Goal: Task Accomplishment & Management: Manage account settings

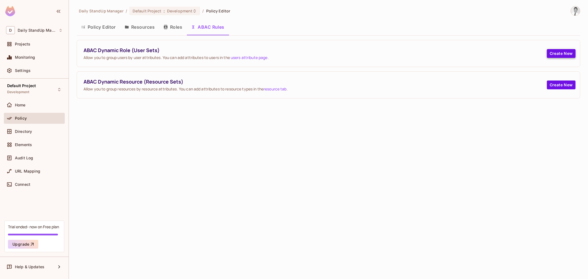
click at [567, 52] on button "Create New" at bounding box center [561, 53] width 29 height 9
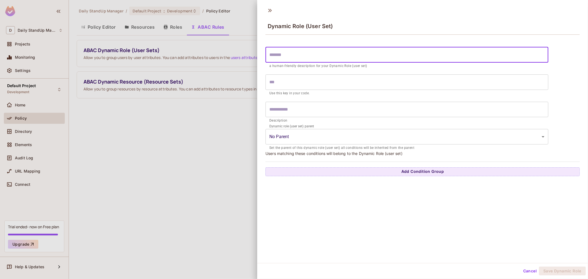
click at [280, 59] on input "text" at bounding box center [407, 54] width 283 height 15
click at [295, 81] on input "text" at bounding box center [407, 81] width 283 height 15
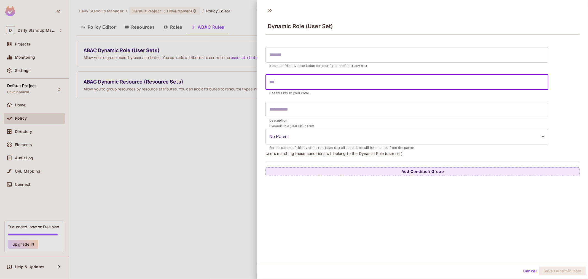
click at [357, 129] on div "Dynamic role (user set) parent No Parent ​ Set the parent of this dynamic role …" at bounding box center [407, 138] width 283 height 25
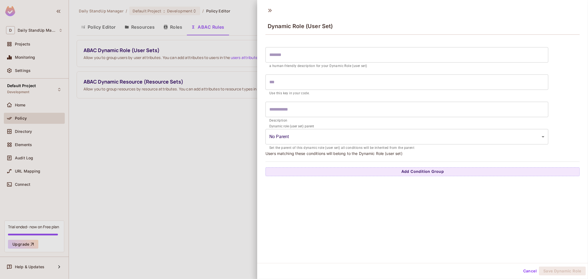
click at [357, 135] on body "D Daily StandUp Manager Projects Monitoring Settings Default Project Developmen…" at bounding box center [294, 139] width 588 height 279
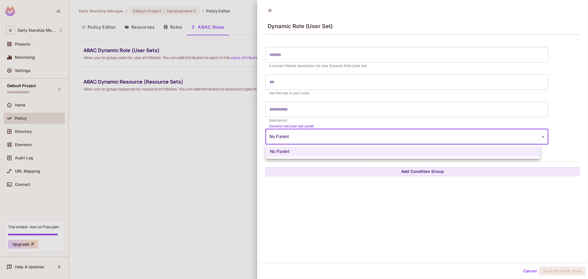
click at [354, 143] on div at bounding box center [294, 139] width 588 height 279
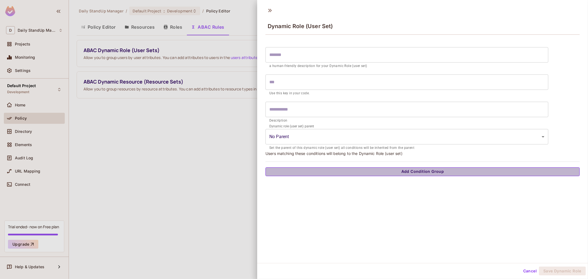
click at [447, 171] on button "Add Condition Group" at bounding box center [423, 171] width 314 height 9
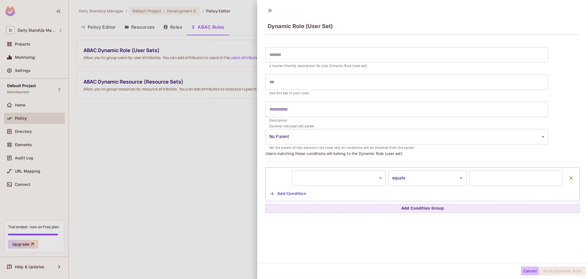
click at [521, 268] on button "Cancel" at bounding box center [530, 271] width 18 height 9
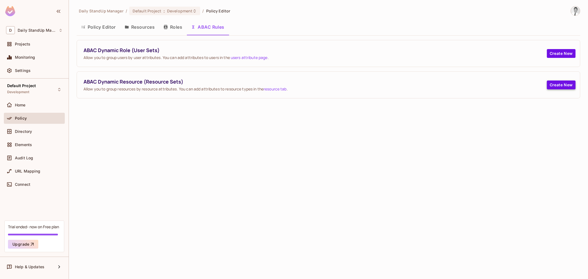
click at [554, 82] on button "Create New" at bounding box center [561, 85] width 29 height 9
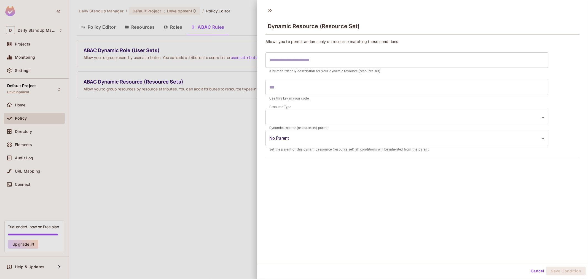
click at [353, 66] on input "text" at bounding box center [407, 59] width 283 height 15
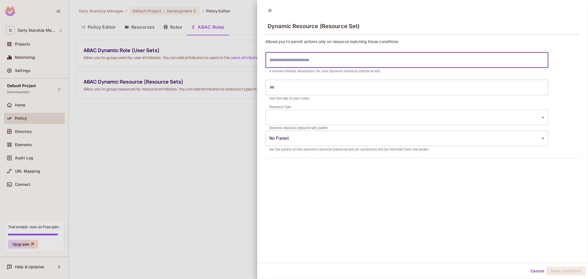
click at [454, 39] on div "Allows you to permit actions only on resource matching these conditions ​ a hum…" at bounding box center [422, 100] width 331 height 127
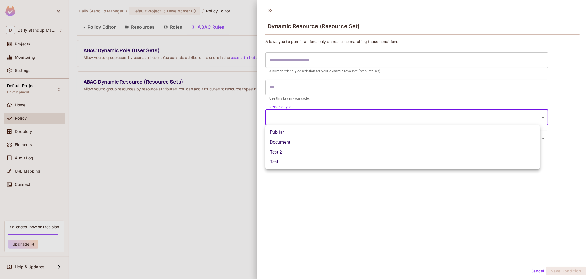
click at [445, 119] on body "D Daily StandUp Manager Projects Monitoring Settings Default Project Developmen…" at bounding box center [294, 139] width 588 height 279
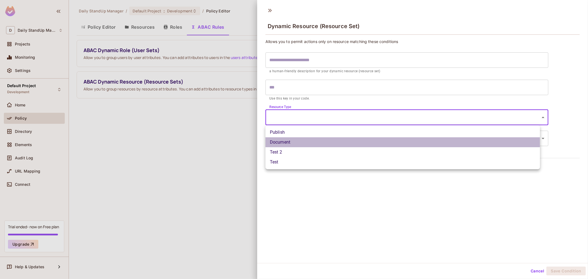
click at [308, 145] on li "Document" at bounding box center [403, 142] width 275 height 10
type input "********"
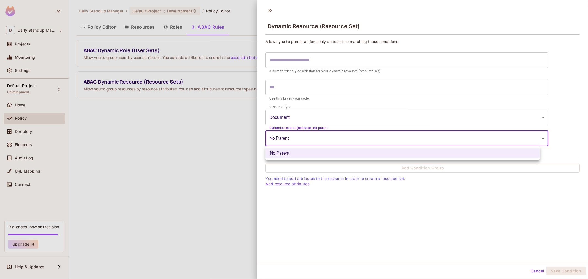
click at [321, 140] on body "D Daily StandUp Manager Projects Monitoring Settings Default Project Developmen…" at bounding box center [294, 139] width 588 height 279
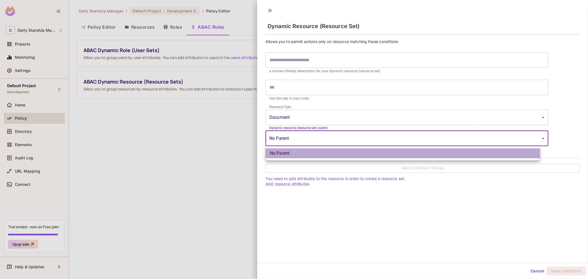
click at [307, 150] on li "No Parent" at bounding box center [403, 153] width 275 height 10
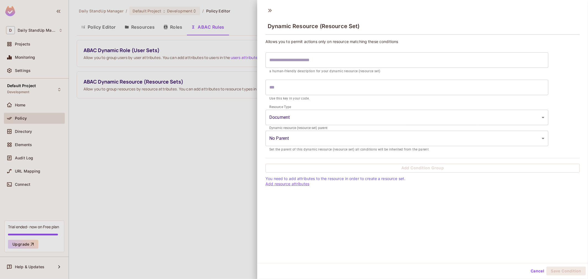
click at [293, 185] on link "Add resource attributes" at bounding box center [288, 183] width 44 height 5
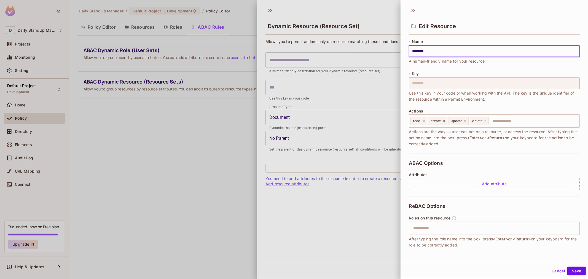
click at [550, 274] on button "Cancel" at bounding box center [559, 271] width 18 height 9
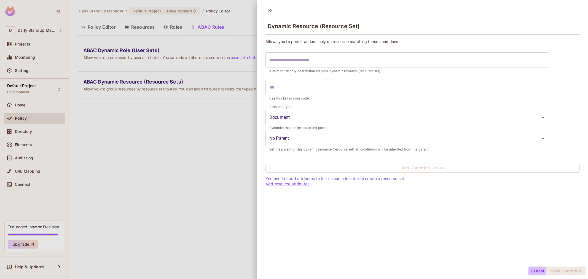
click at [532, 272] on button "Cancel" at bounding box center [538, 271] width 18 height 9
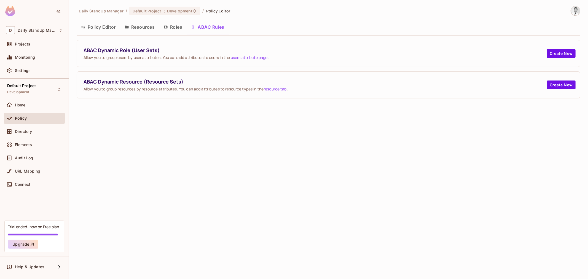
click at [175, 23] on button "Roles" at bounding box center [173, 27] width 28 height 14
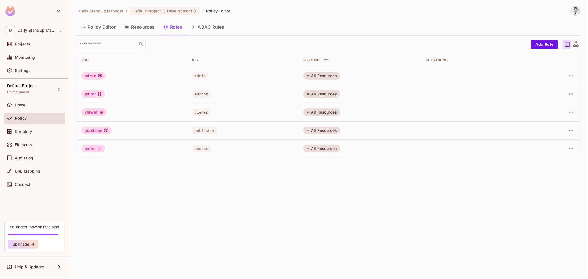
click at [141, 25] on button "Resources" at bounding box center [139, 27] width 39 height 14
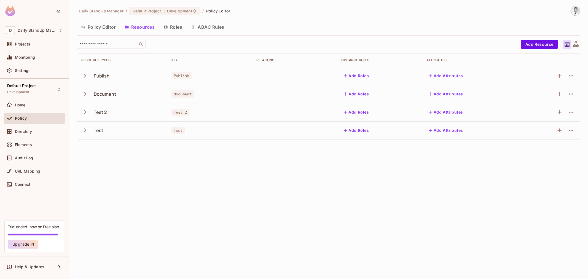
click at [110, 28] on button "Policy Editor" at bounding box center [99, 27] width 44 height 14
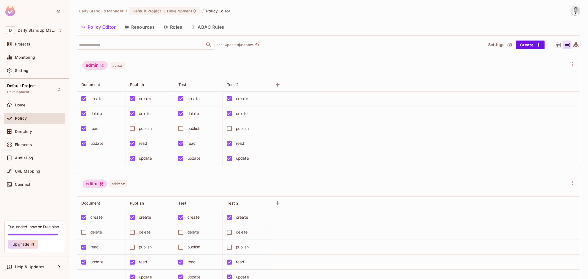
click at [137, 28] on button "Resources" at bounding box center [139, 27] width 39 height 14
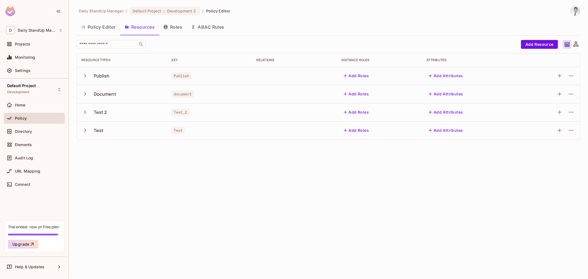
click at [208, 30] on button "ABAC Rules" at bounding box center [208, 27] width 42 height 14
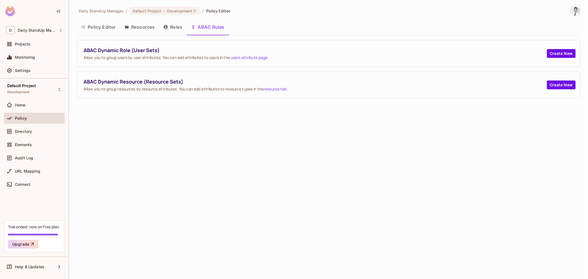
click at [177, 29] on button "Roles" at bounding box center [173, 27] width 28 height 14
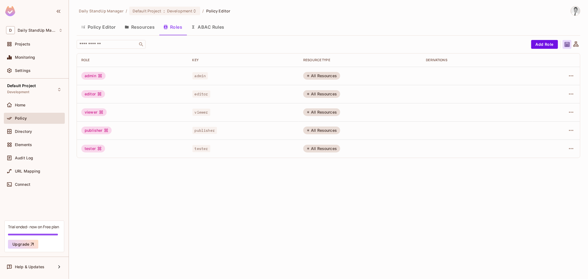
click at [112, 25] on button "Policy Editor" at bounding box center [99, 27] width 44 height 14
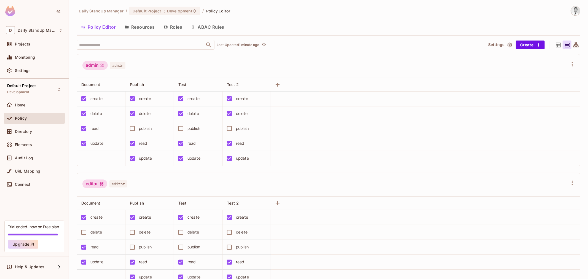
click at [494, 45] on button "Settings" at bounding box center [500, 45] width 28 height 9
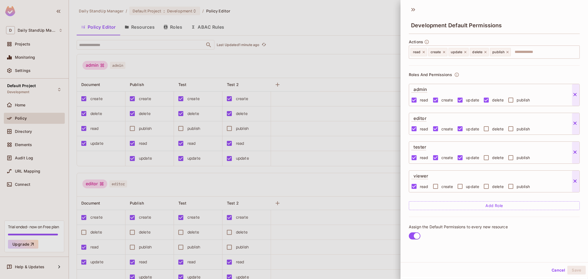
click at [345, 80] on div at bounding box center [294, 139] width 588 height 279
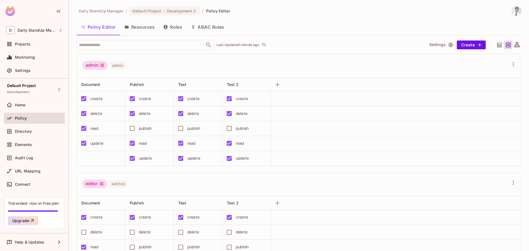
click at [431, 41] on button "Settings" at bounding box center [441, 45] width 28 height 9
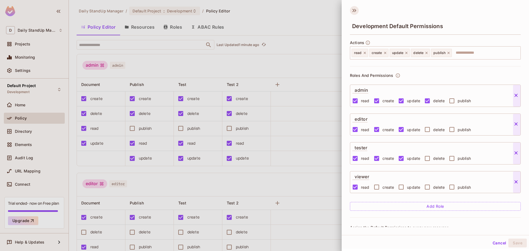
click at [356, 12] on icon at bounding box center [354, 10] width 9 height 9
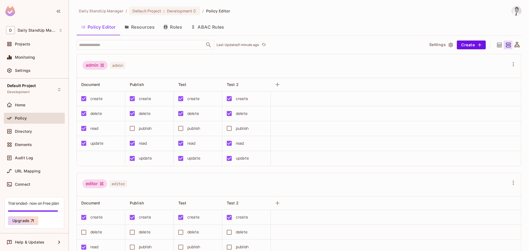
click at [430, 44] on button "Settings" at bounding box center [441, 45] width 28 height 9
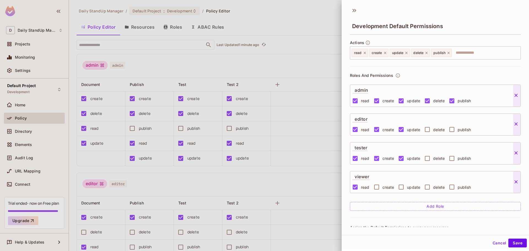
click at [289, 71] on div at bounding box center [264, 125] width 529 height 251
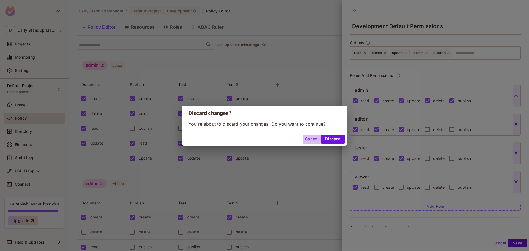
click at [312, 138] on button "Cancel" at bounding box center [312, 139] width 18 height 9
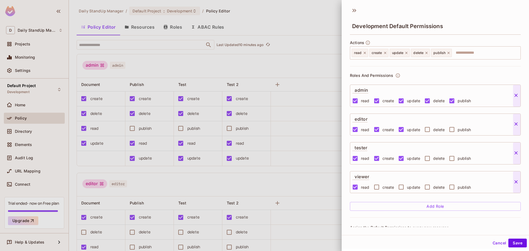
scroll to position [22, 0]
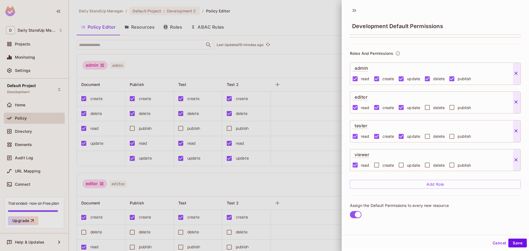
click at [442, 184] on button "Add Role" at bounding box center [435, 184] width 171 height 9
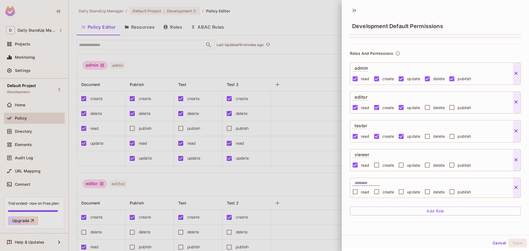
scroll to position [49, 0]
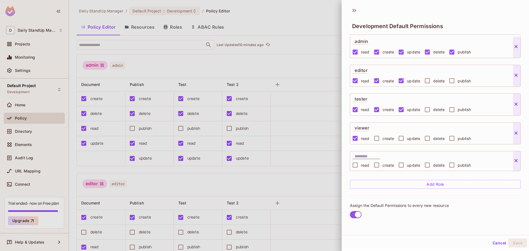
click at [377, 157] on input "text" at bounding box center [367, 157] width 25 height 6
click at [430, 182] on button "Add Role" at bounding box center [435, 184] width 171 height 9
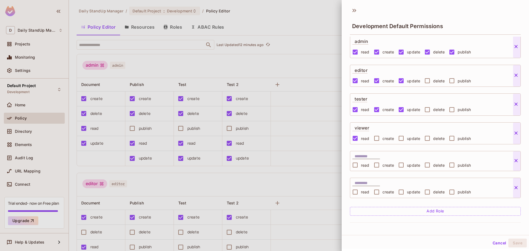
click at [517, 187] on icon at bounding box center [517, 188] width 6 height 6
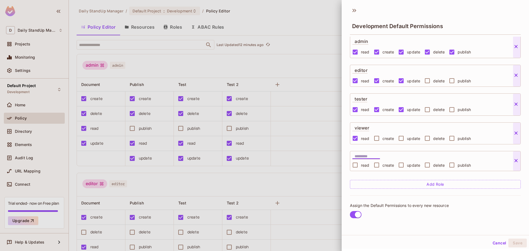
click at [361, 156] on input "text" at bounding box center [367, 157] width 25 height 6
type input "*****"
click at [515, 159] on icon at bounding box center [517, 161] width 6 height 6
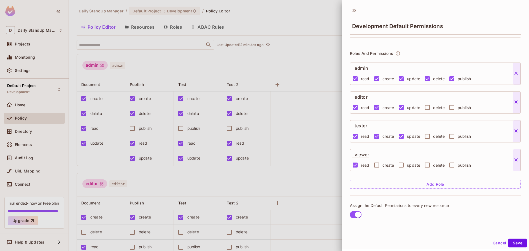
click at [371, 155] on div "viewer" at bounding box center [414, 154] width 123 height 10
click at [363, 95] on p "editor" at bounding box center [360, 96] width 15 height 9
click at [365, 154] on p "viewer" at bounding box center [361, 153] width 17 height 9
click at [428, 184] on button "Add Role" at bounding box center [435, 184] width 171 height 9
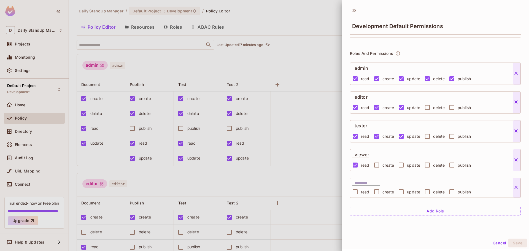
click at [369, 182] on input "text" at bounding box center [367, 183] width 25 height 6
click at [360, 184] on input "text" at bounding box center [367, 183] width 25 height 6
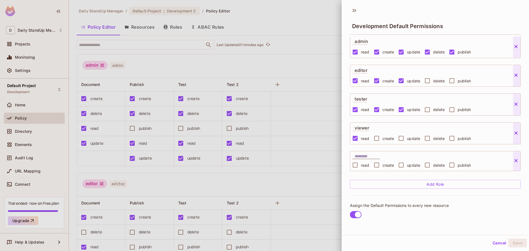
click at [373, 152] on div at bounding box center [367, 155] width 28 height 8
type input "******"
click at [425, 178] on div "Roles And Permissions admin read create update delete publish editor read creat…" at bounding box center [435, 106] width 171 height 178
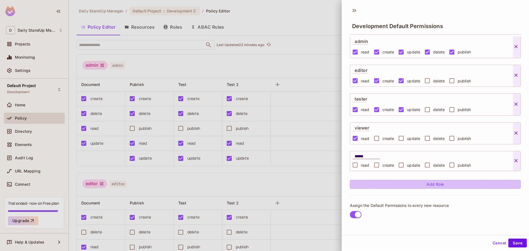
click at [424, 183] on button "Add Role" at bounding box center [435, 184] width 171 height 9
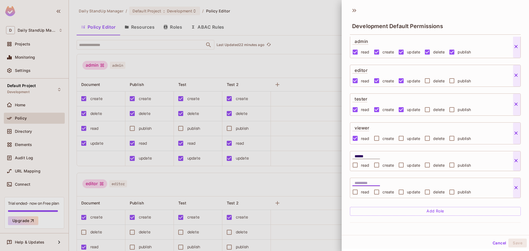
click at [357, 185] on input "text" at bounding box center [367, 183] width 25 height 6
type input "*****"
drag, startPoint x: 363, startPoint y: 122, endPoint x: 361, endPoint y: 125, distance: 3.7
click at [362, 125] on div "Roles And Permissions admin read create update delete publish editor read creat…" at bounding box center [435, 119] width 171 height 205
click at [361, 125] on p "viewer" at bounding box center [361, 127] width 17 height 9
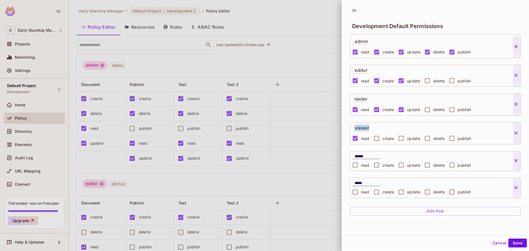
click at [361, 125] on p "viewer" at bounding box center [361, 127] width 17 height 9
click at [367, 156] on input "******" at bounding box center [367, 157] width 25 height 6
click at [365, 157] on input "******" at bounding box center [367, 157] width 25 height 6
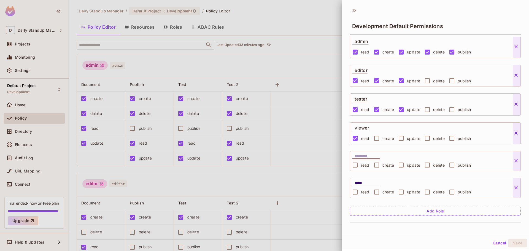
click at [396, 227] on div "Development Default Permissions Actions read create update delete publish ​ Rol…" at bounding box center [435, 119] width 187 height 231
click at [428, 148] on div "Roles And Permissions admin read create update delete publish editor read creat…" at bounding box center [435, 119] width 171 height 205
click at [517, 161] on icon at bounding box center [516, 160] width 3 height 3
type input "*****"
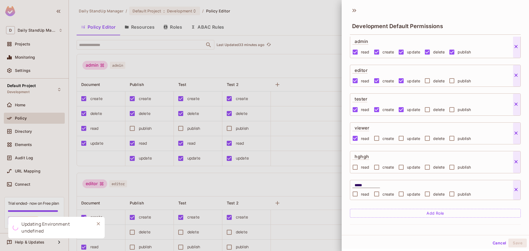
click at [517, 161] on icon at bounding box center [517, 162] width 6 height 6
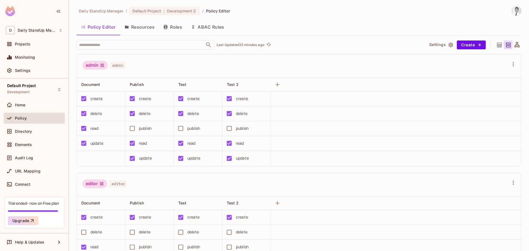
click at [432, 45] on button "Settings" at bounding box center [441, 45] width 28 height 9
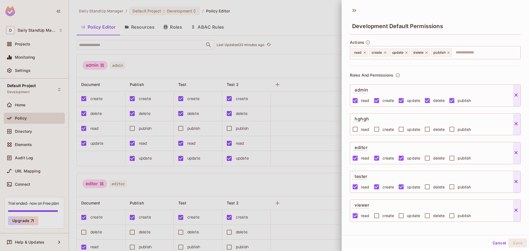
scroll to position [0, 0]
click at [516, 125] on icon at bounding box center [516, 124] width 3 height 3
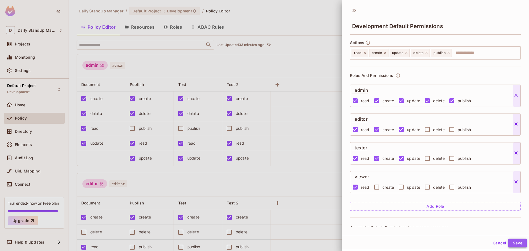
click at [509, 241] on button "Save" at bounding box center [518, 243] width 18 height 9
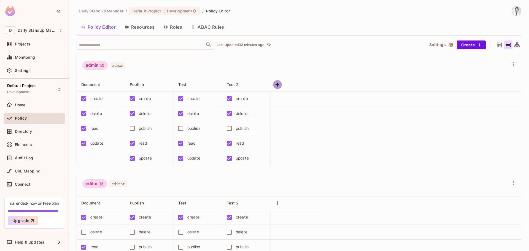
click at [278, 83] on icon "button" at bounding box center [278, 85] width 4 height 4
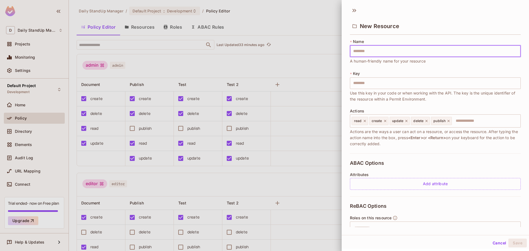
click at [362, 50] on input "text" at bounding box center [435, 51] width 171 height 12
type input "*"
type input "**"
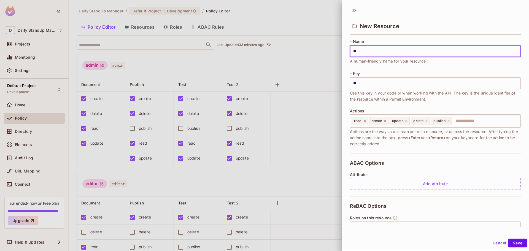
type input "***"
type input "****"
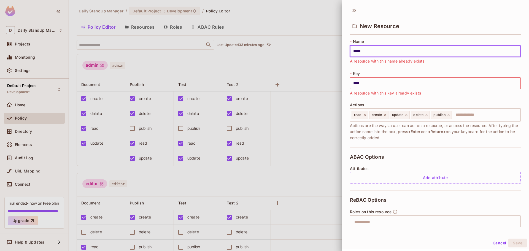
type input "******"
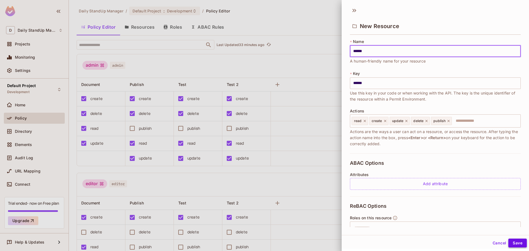
type input "******"
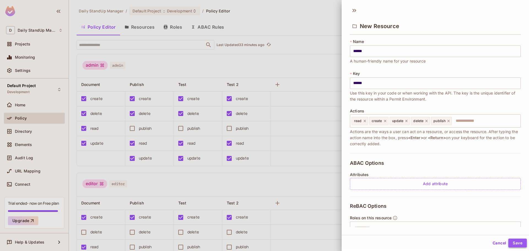
click at [509, 242] on button "Save" at bounding box center [518, 243] width 18 height 9
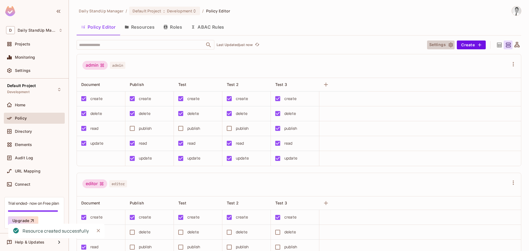
click at [438, 43] on button "Settings" at bounding box center [441, 45] width 28 height 9
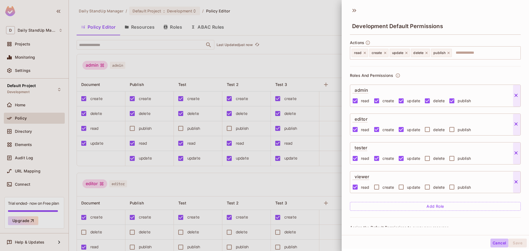
click at [491, 243] on button "Cancel" at bounding box center [500, 243] width 18 height 9
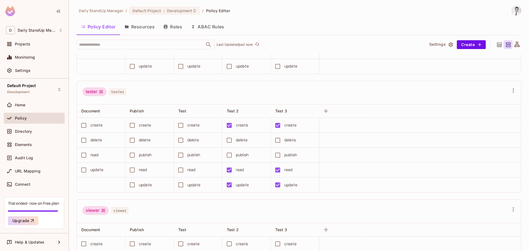
scroll to position [293, 0]
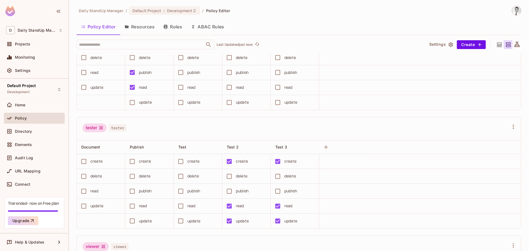
click at [431, 45] on button "Settings" at bounding box center [441, 44] width 28 height 9
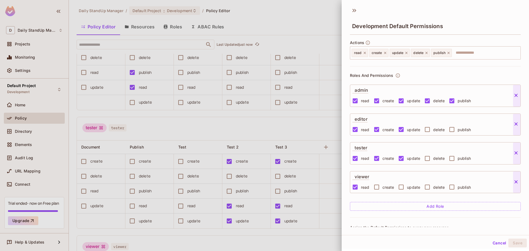
click at [302, 121] on div at bounding box center [264, 125] width 529 height 251
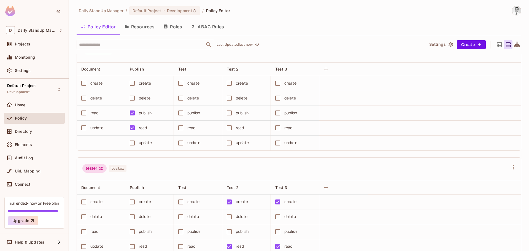
scroll to position [238, 0]
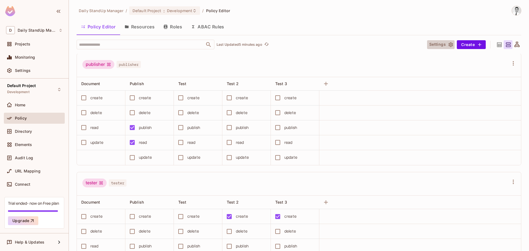
click at [435, 44] on button "Settings" at bounding box center [441, 44] width 28 height 9
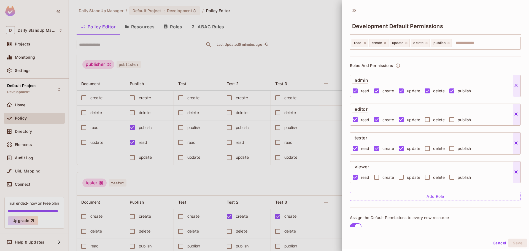
scroll to position [22, 0]
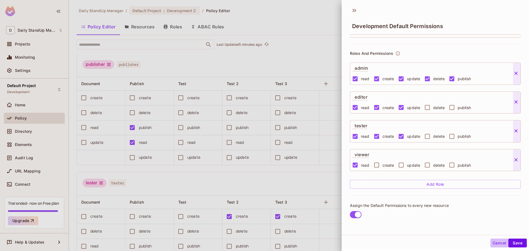
click at [492, 244] on button "Cancel" at bounding box center [500, 243] width 18 height 9
